Goal: Communication & Community: Answer question/provide support

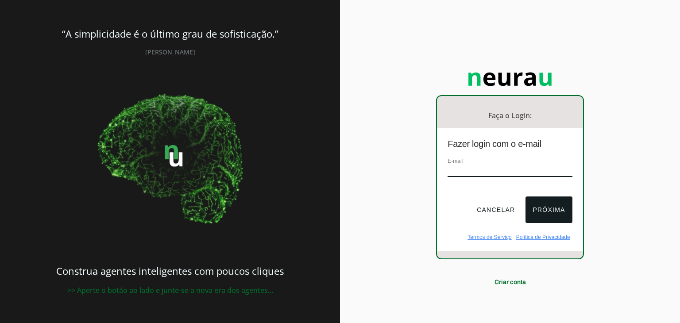
drag, startPoint x: 0, startPoint y: 0, endPoint x: 517, endPoint y: 170, distance: 544.5
click at [517, 170] on input "email" at bounding box center [510, 171] width 124 height 12
type input "vieiraaa_10@hotmail.com"
click at [546, 207] on button "Próxima" at bounding box center [549, 210] width 46 height 27
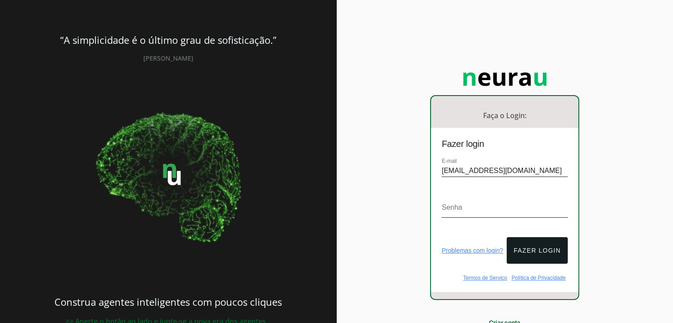
click at [653, 44] on div "Faça o Login: dashboard Ir para o dashboard Fazer login E-mail vieiraaa_10@hotm…" at bounding box center [505, 180] width 337 height 360
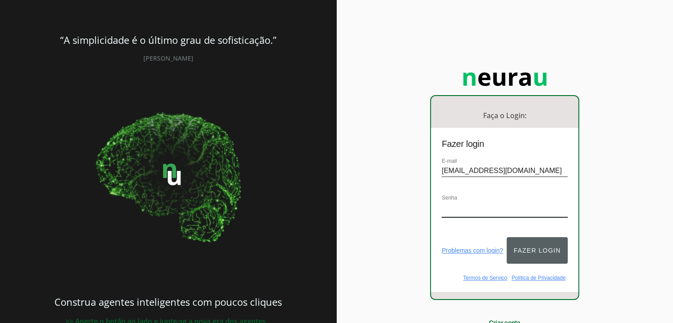
click at [530, 243] on button "Fazer login" at bounding box center [537, 250] width 61 height 27
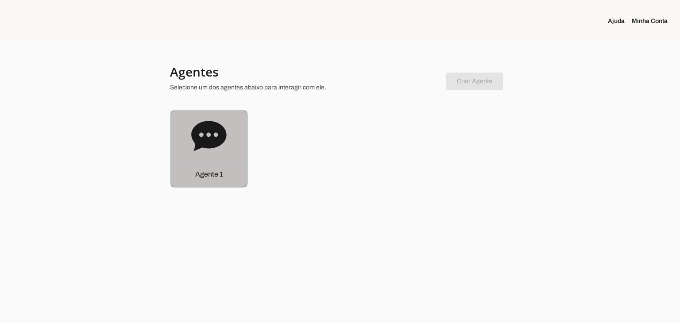
click at [209, 135] on icon at bounding box center [208, 136] width 35 height 35
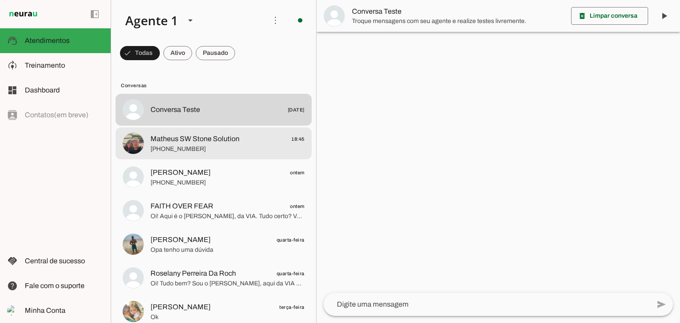
click at [220, 152] on span "[PHONE_NUMBER]" at bounding box center [228, 149] width 154 height 9
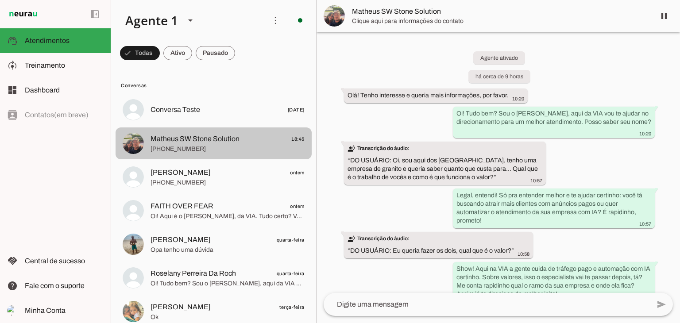
scroll to position [307, 0]
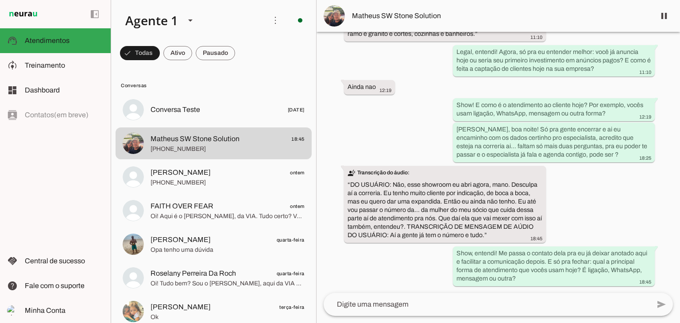
click at [618, 202] on div "Agente ativado há cerca de 9 horas Olá! Tenho interesse e queria mais informaçõ…" at bounding box center [499, 162] width 364 height 261
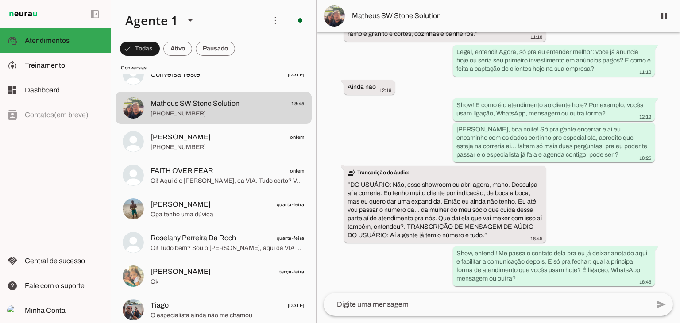
scroll to position [0, 0]
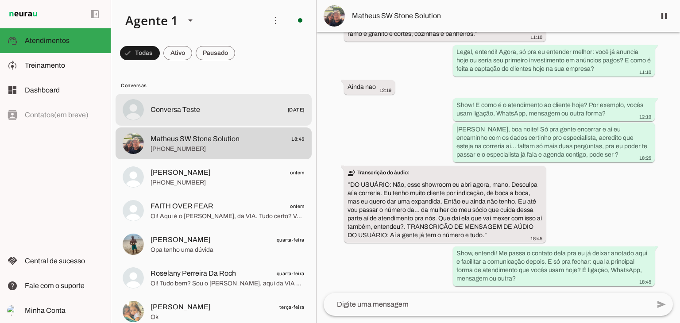
click at [171, 112] on span "Conversa Teste" at bounding box center [176, 109] width 50 height 11
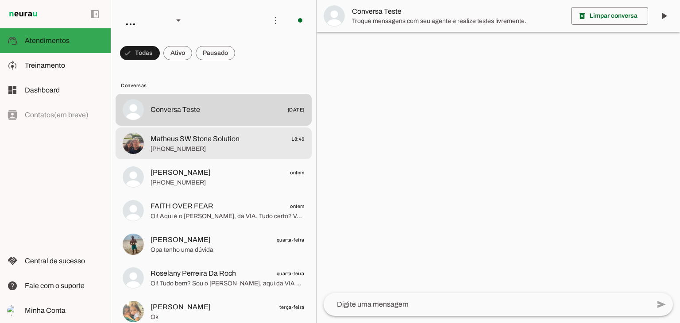
click at [187, 137] on span "Matheus SW Stone Solution" at bounding box center [195, 139] width 89 height 11
